Goal: Task Accomplishment & Management: Use online tool/utility

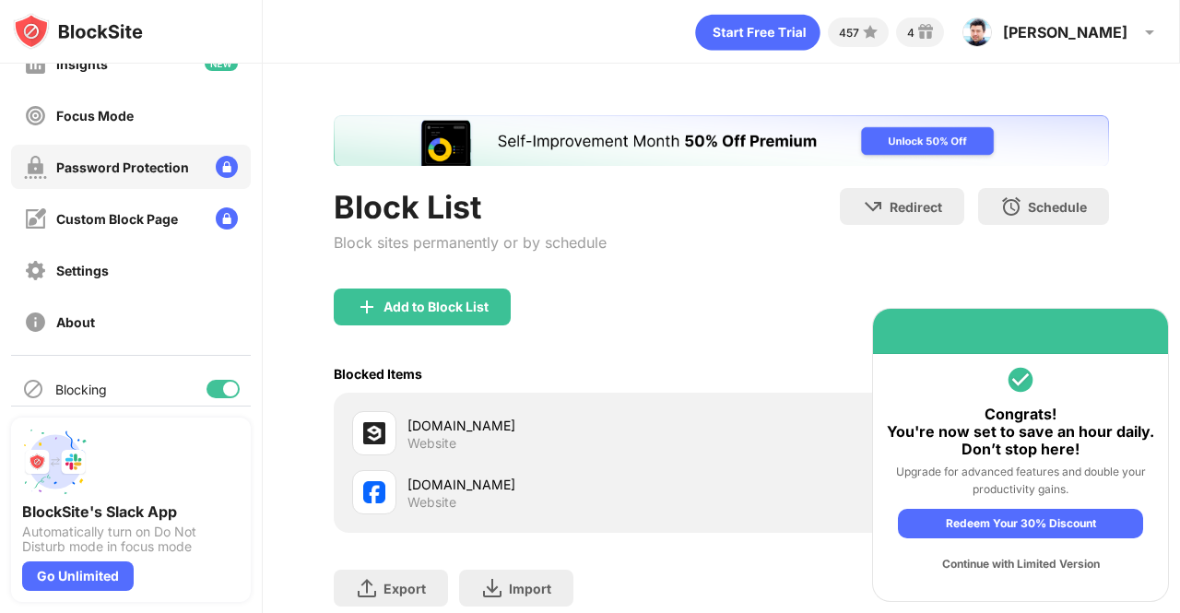
scroll to position [196, 0]
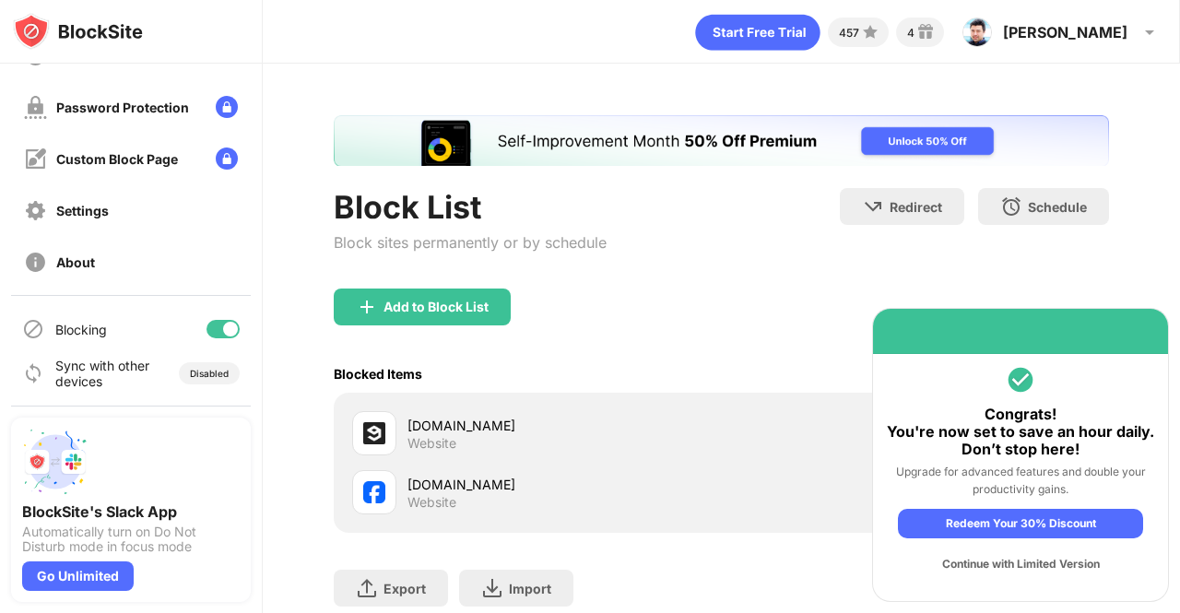
click at [208, 322] on div at bounding box center [223, 329] width 33 height 18
click at [641, 304] on div "Add to Block List" at bounding box center [721, 322] width 775 height 66
